Goal: Task Accomplishment & Management: Manage account settings

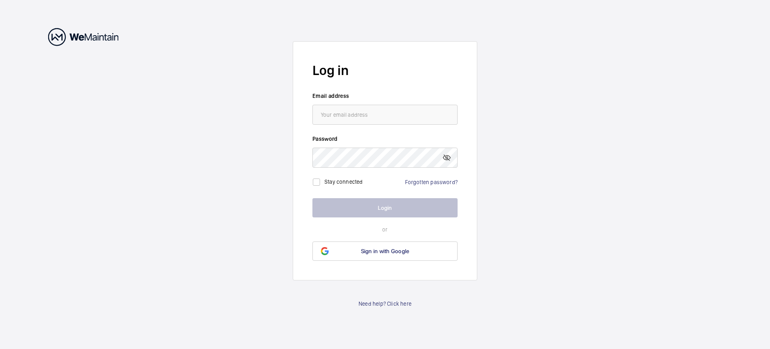
click at [342, 182] on label "Stay connected" at bounding box center [344, 182] width 39 height 6
checkbox input "false"
click at [342, 182] on label "Stay connected" at bounding box center [344, 182] width 39 height 6
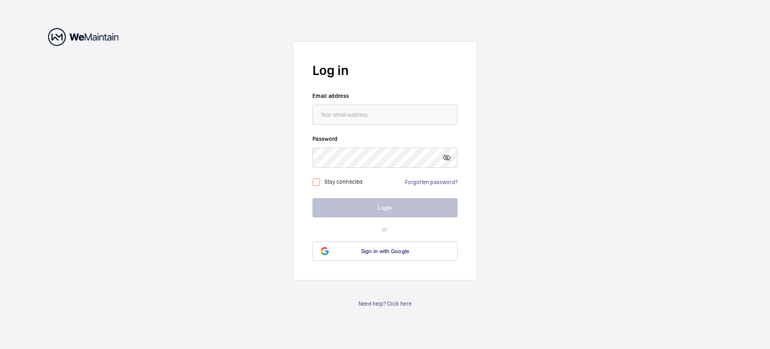
checkbox input "false"
click at [342, 182] on label "Stay connected" at bounding box center [344, 182] width 39 height 6
checkbox input "true"
click at [385, 251] on span "Sign in with Google" at bounding box center [385, 251] width 49 height 6
click at [342, 182] on label "Stay connected" at bounding box center [344, 182] width 39 height 6
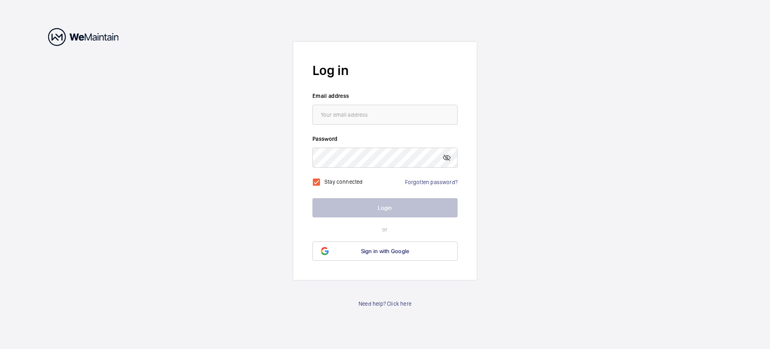
click at [342, 182] on label "Stay connected" at bounding box center [344, 182] width 39 height 6
checkbox input "false"
click at [385, 251] on span "Sign in with Google" at bounding box center [385, 251] width 49 height 6
click at [342, 182] on label "Stay connected" at bounding box center [344, 182] width 39 height 6
checkbox input "true"
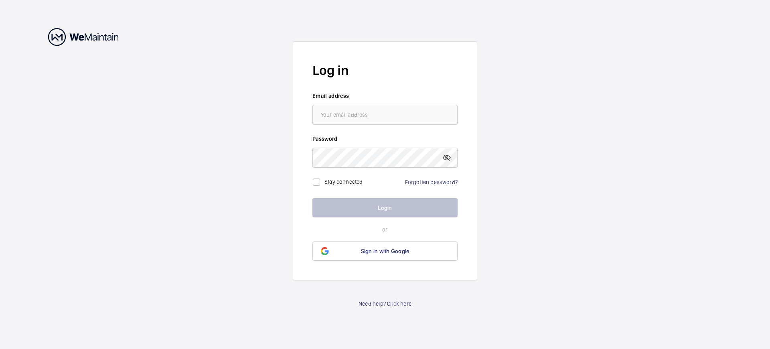
click at [342, 182] on label "Stay connected" at bounding box center [344, 182] width 39 height 6
checkbox input "false"
